Goal: Task Accomplishment & Management: Use online tool/utility

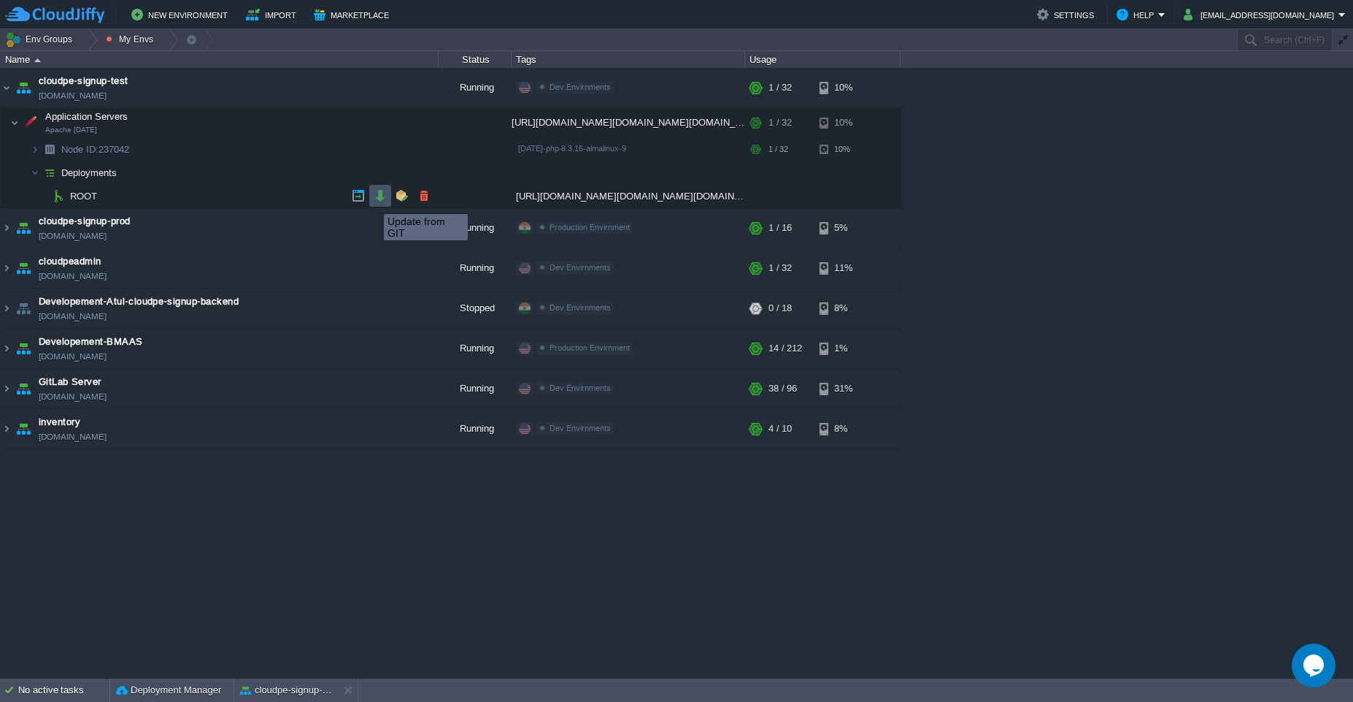
click at [374, 201] on button "button" at bounding box center [380, 195] width 13 height 13
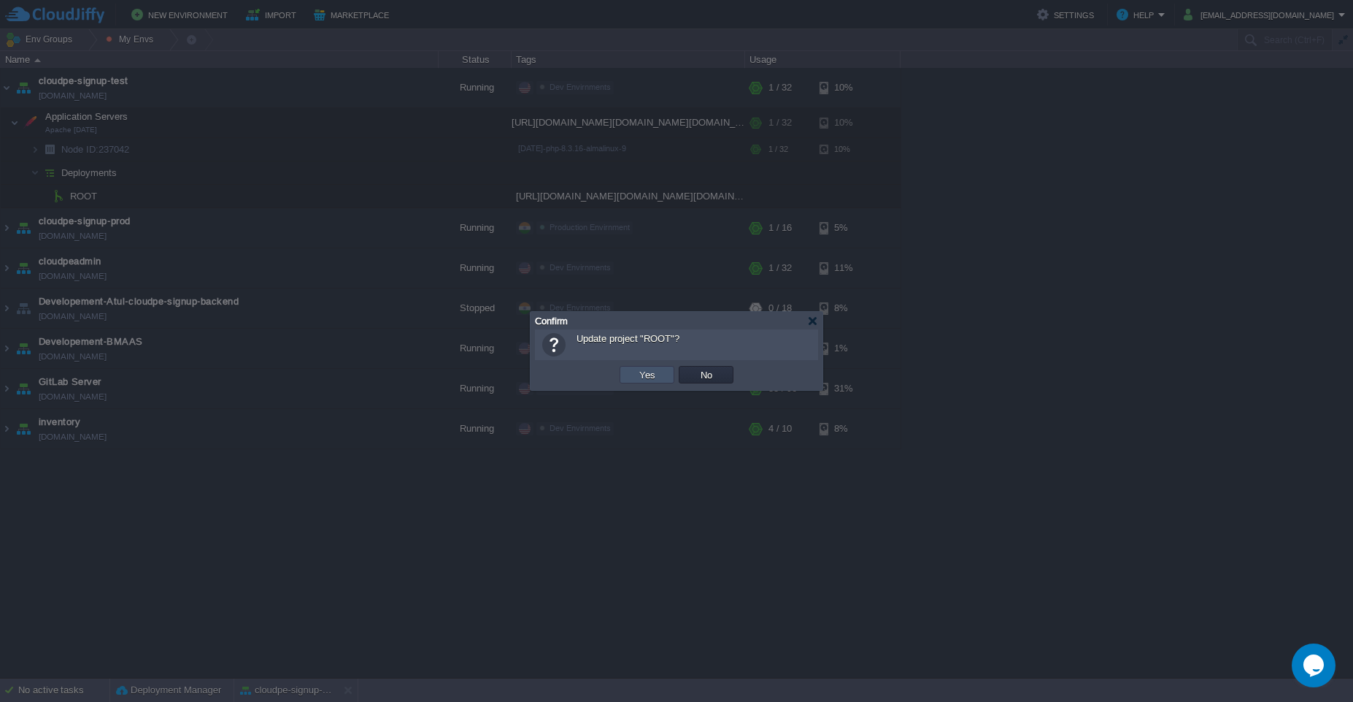
click at [648, 380] on button "Yes" at bounding box center [647, 374] width 25 height 13
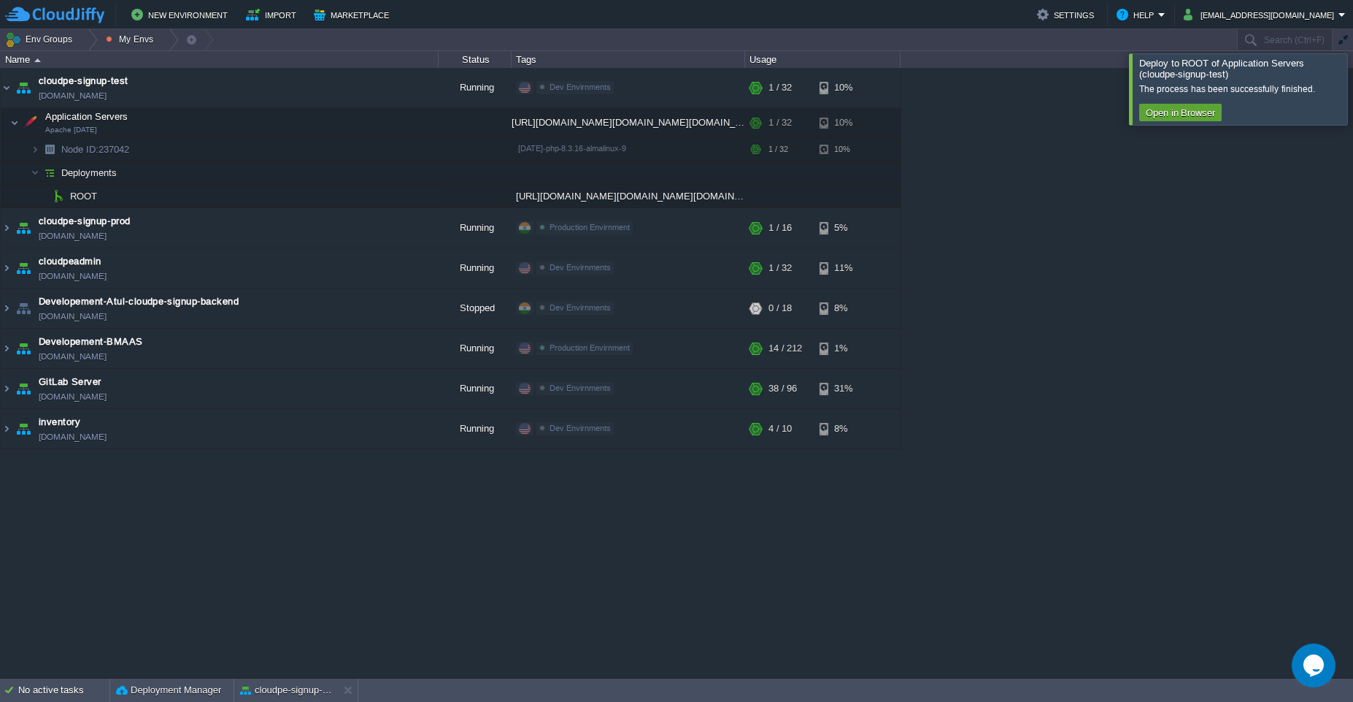
click at [1353, 89] on div at bounding box center [1371, 88] width 0 height 71
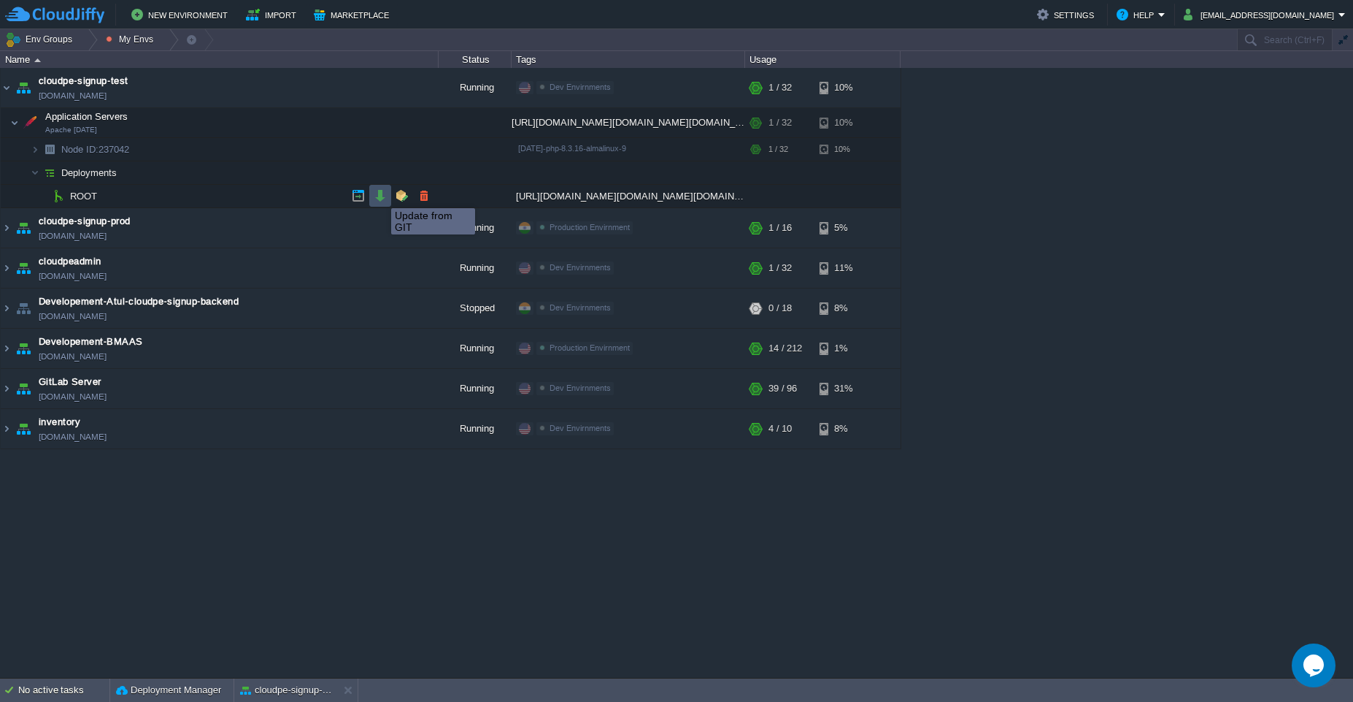
click at [380, 195] on button "button" at bounding box center [380, 195] width 13 height 13
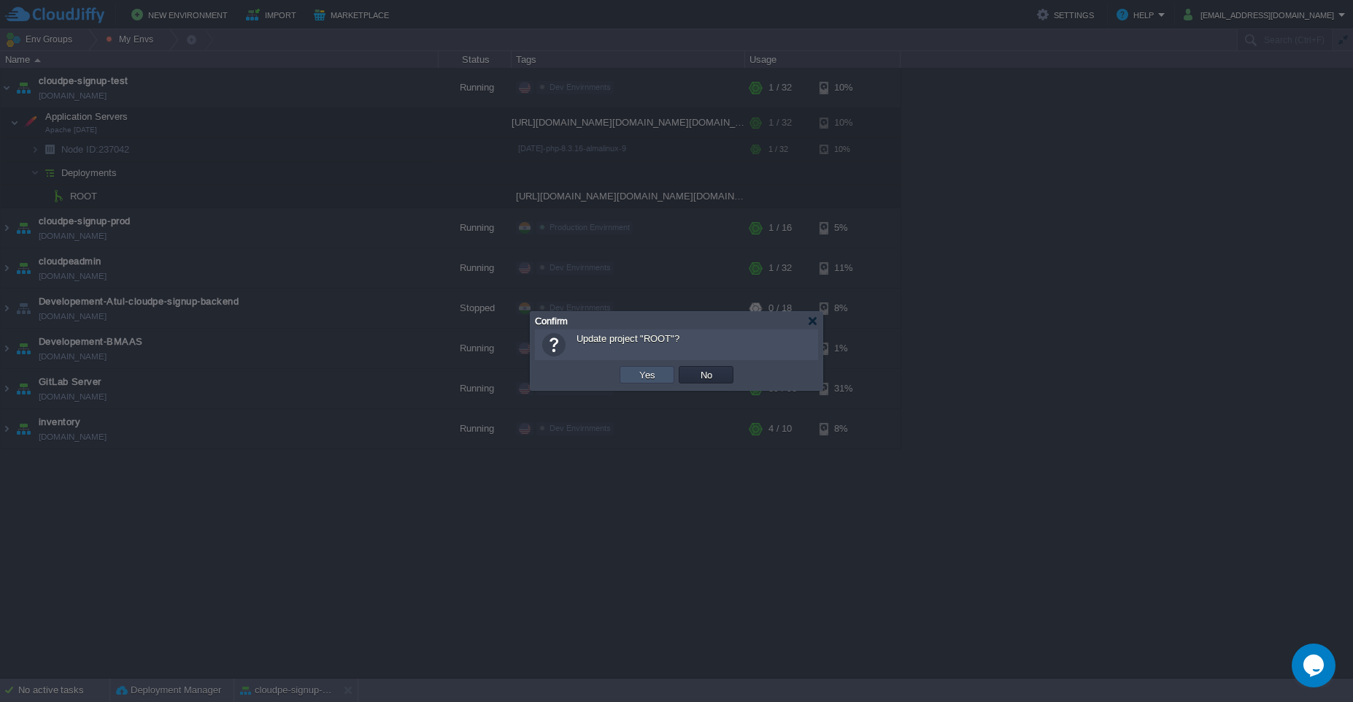
click at [642, 377] on button "Yes" at bounding box center [647, 374] width 25 height 13
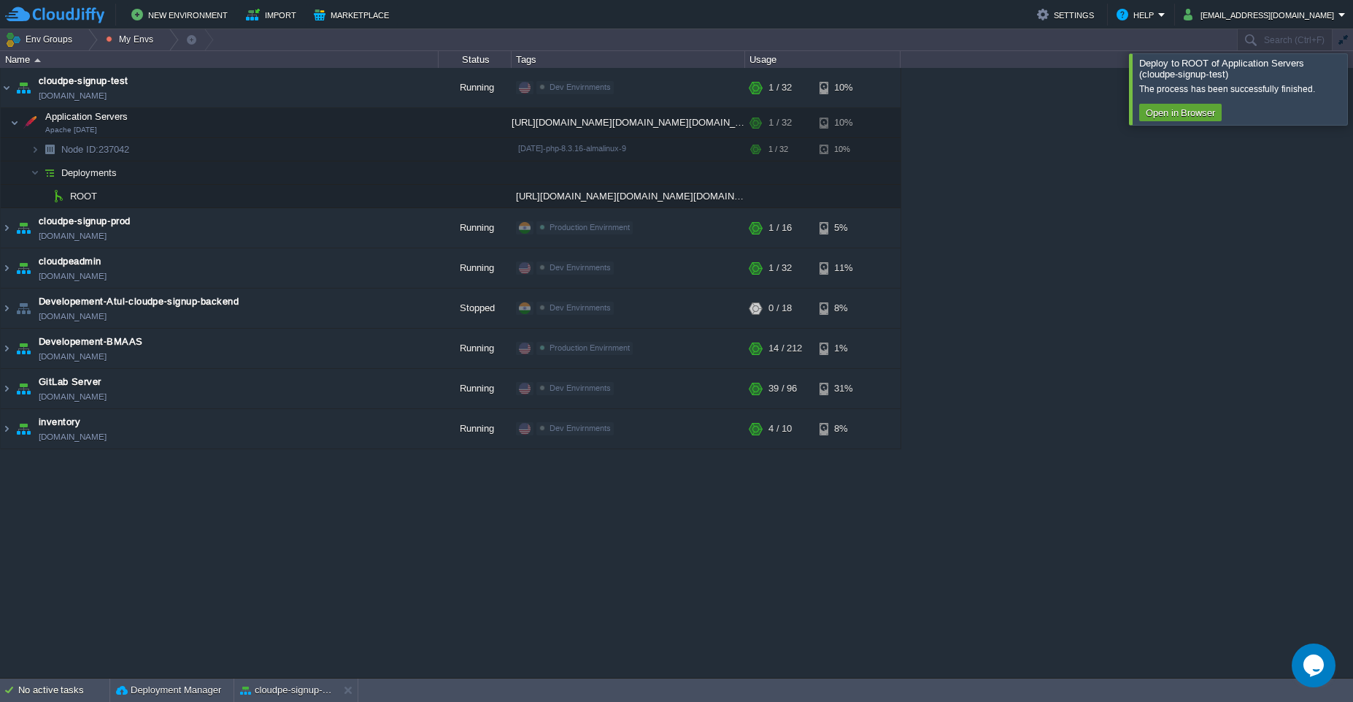
click at [1353, 103] on div at bounding box center [1371, 88] width 0 height 71
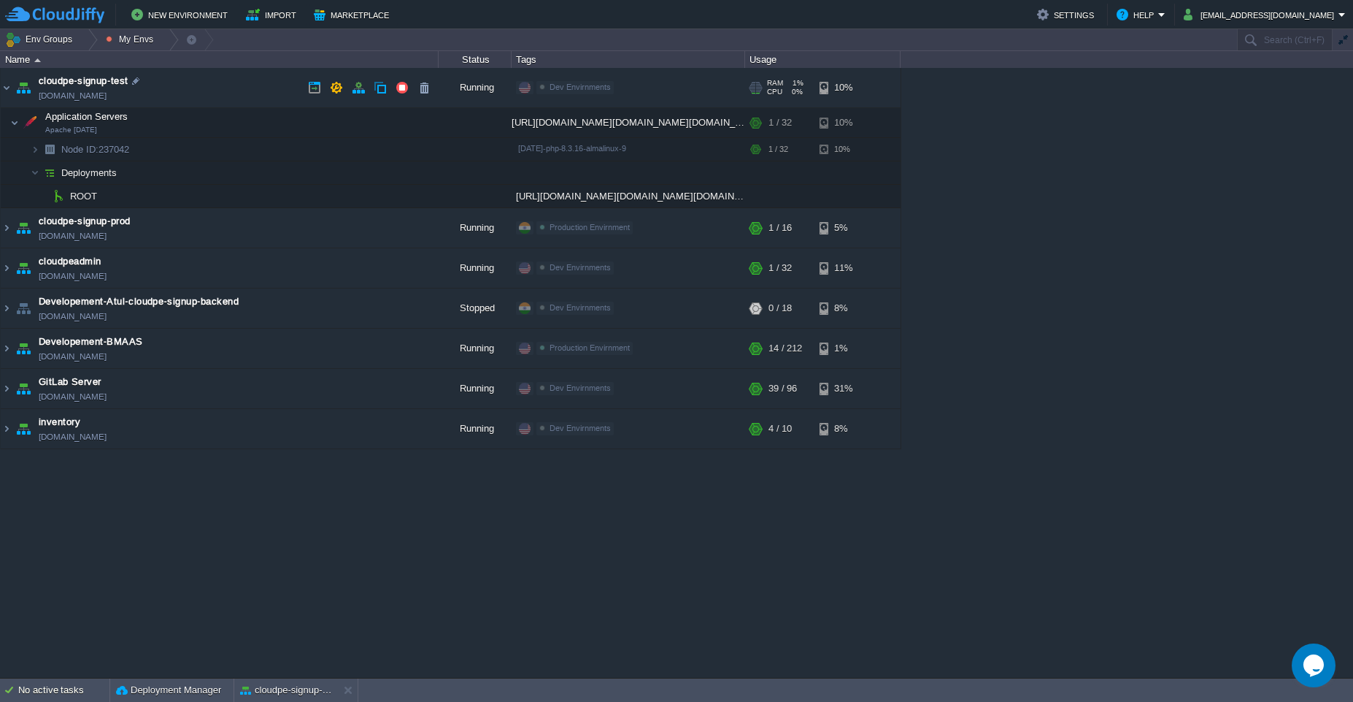
click at [99, 97] on link "[DOMAIN_NAME]" at bounding box center [73, 95] width 68 height 15
click at [379, 197] on button "button" at bounding box center [380, 195] width 13 height 13
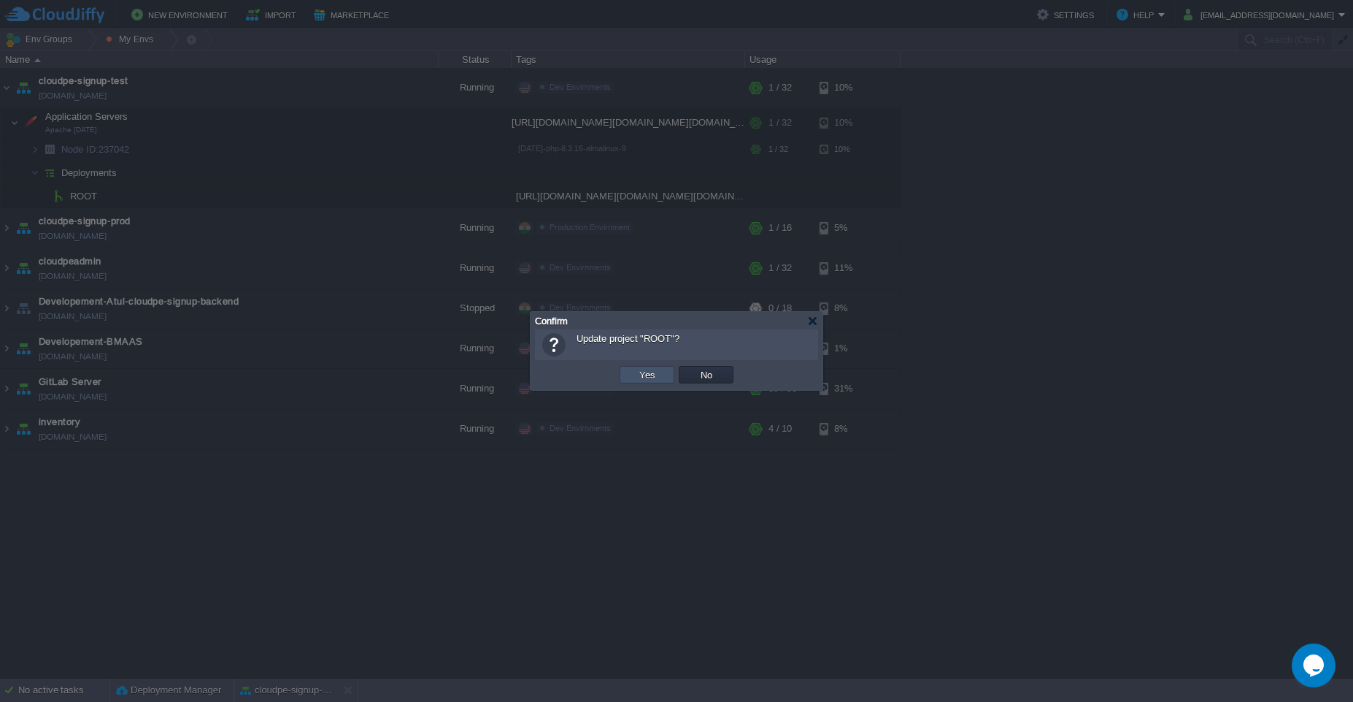
click at [637, 372] on button "Yes" at bounding box center [647, 374] width 25 height 13
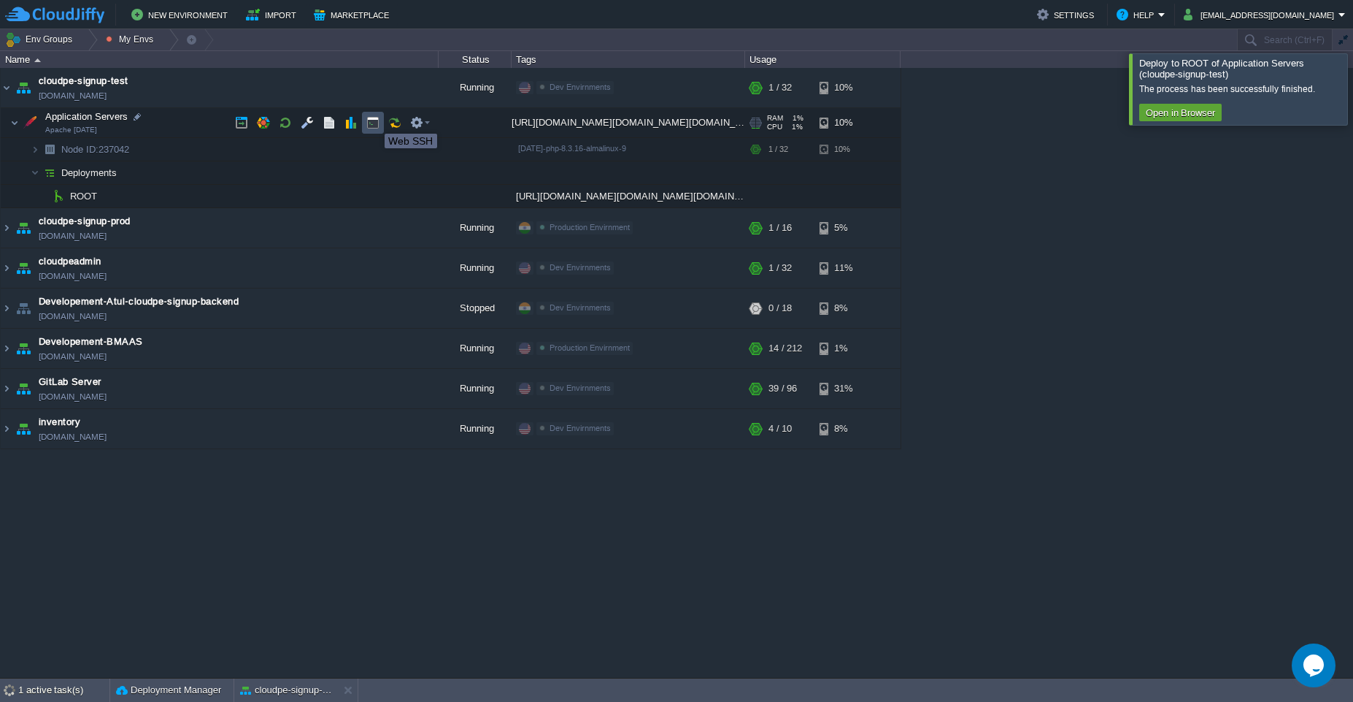
click at [374, 120] on button "button" at bounding box center [372, 122] width 13 height 13
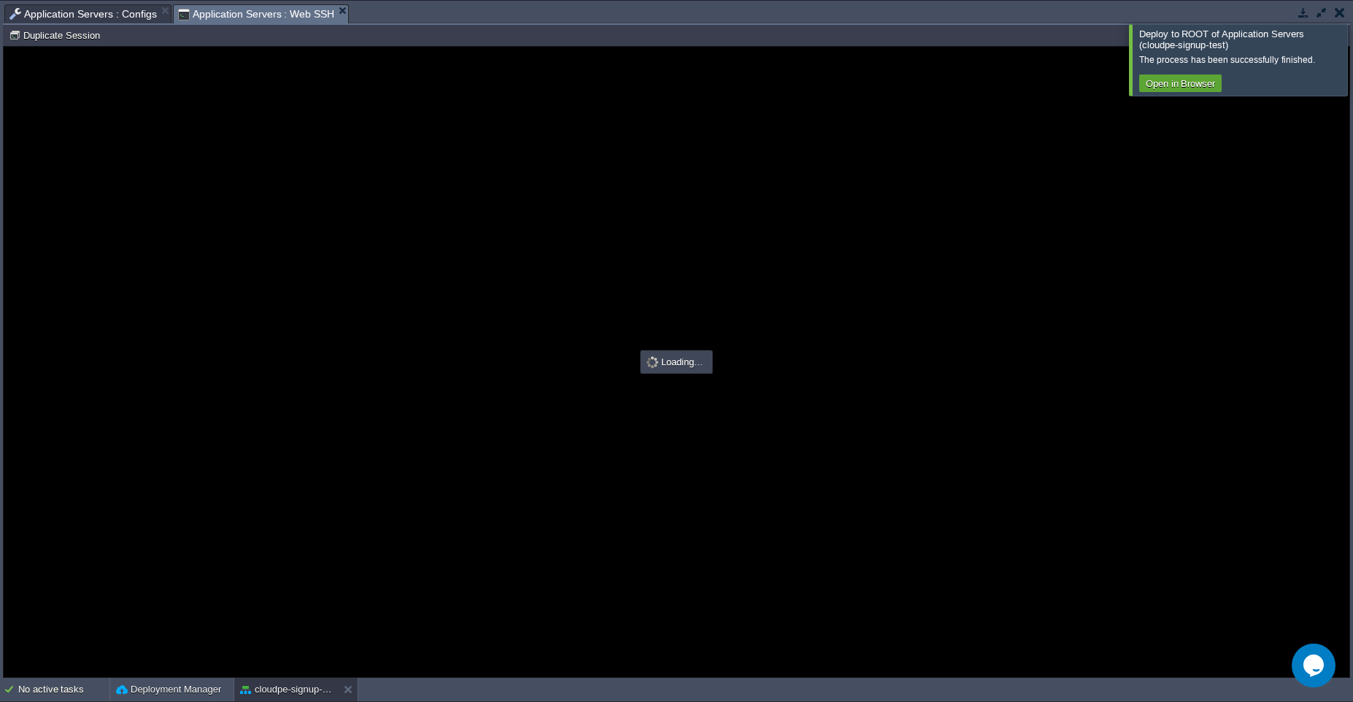
click at [1353, 62] on div at bounding box center [1371, 59] width 0 height 71
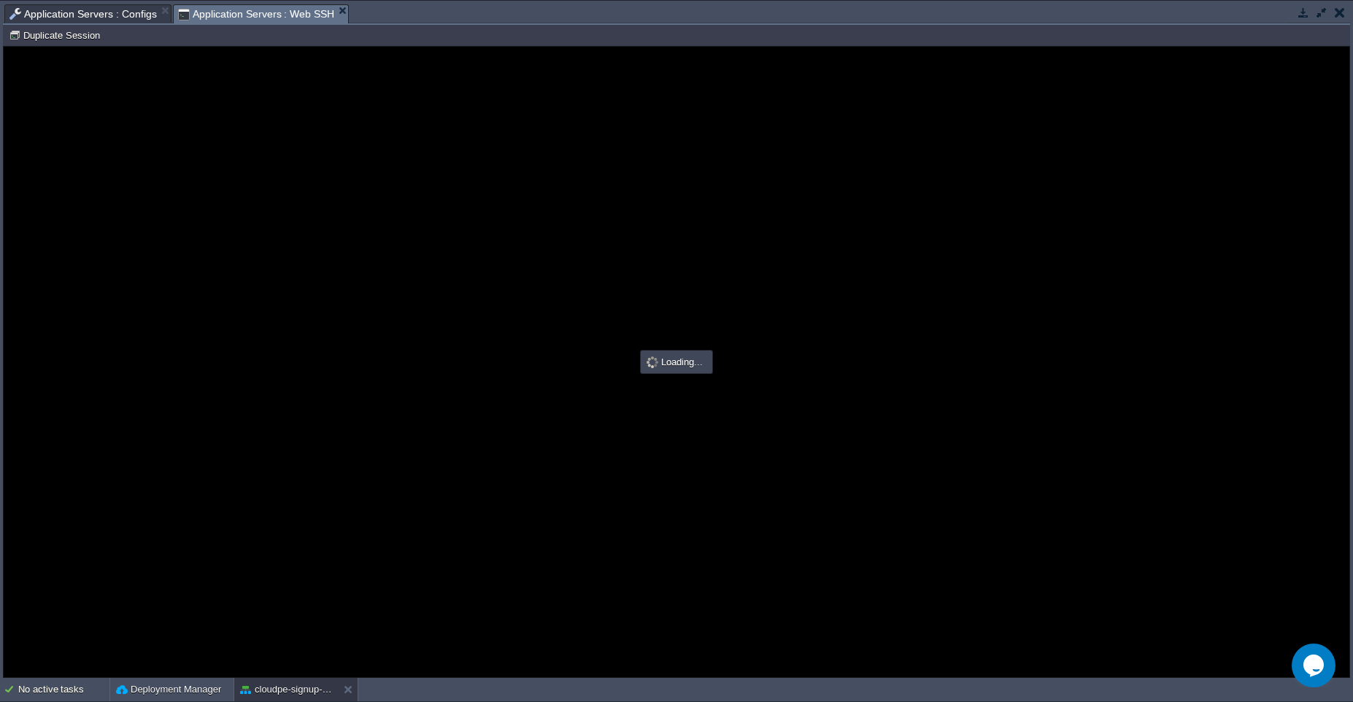
type input "#000000"
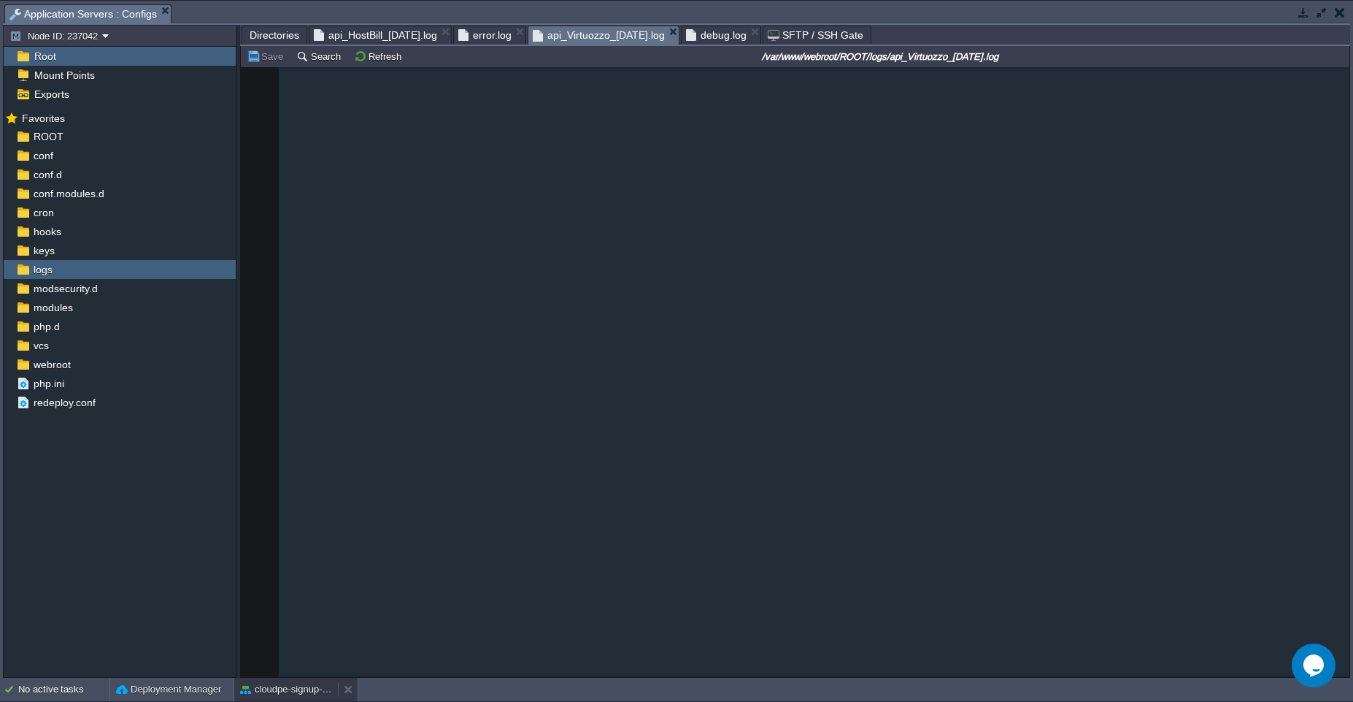
click at [291, 695] on button "cloudpe-signup-test" at bounding box center [286, 689] width 92 height 15
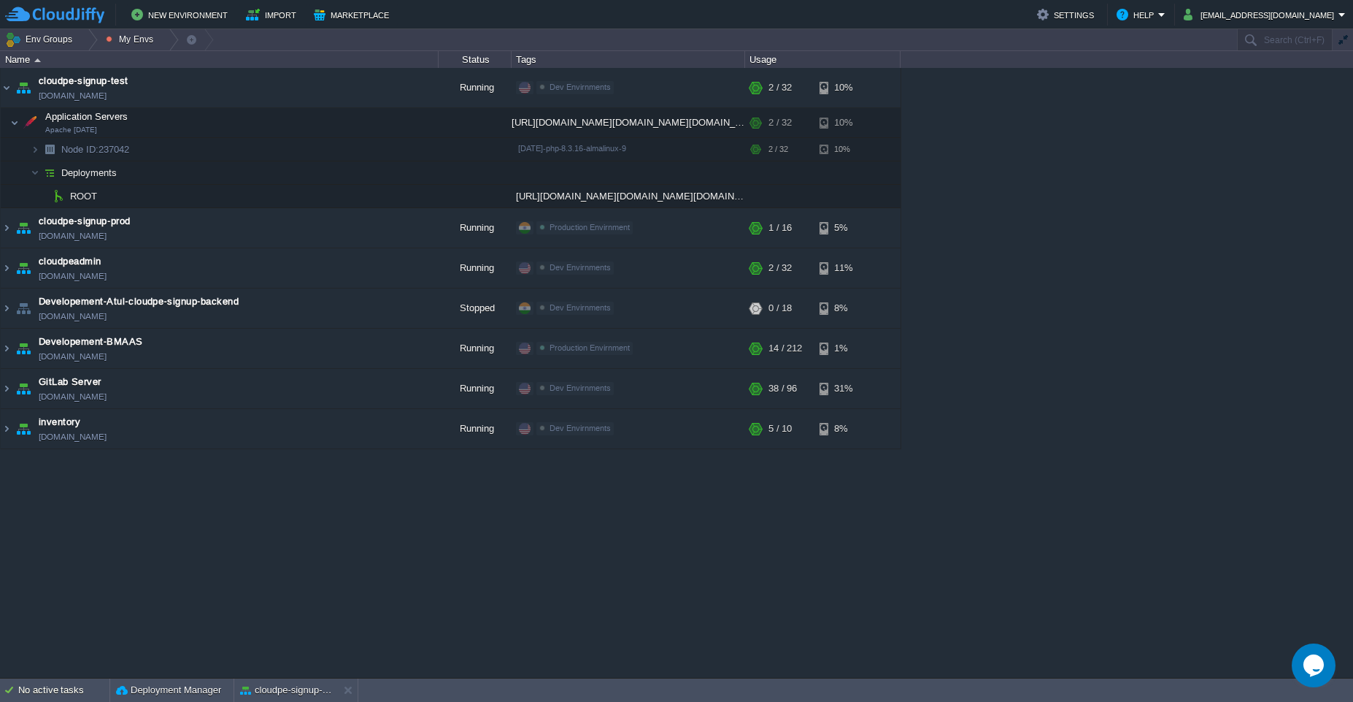
click at [354, 545] on div "cloudpe website -developemeny environment [DOMAIN_NAME] Running [PERSON_NAME] +…" at bounding box center [676, 373] width 1353 height 610
